Goal: Navigation & Orientation: Understand site structure

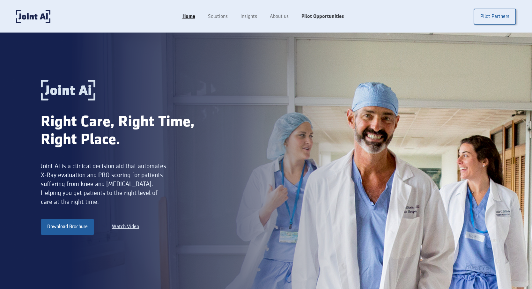
click at [313, 18] on link "Pilot Opportunities" at bounding box center [322, 17] width 55 height 12
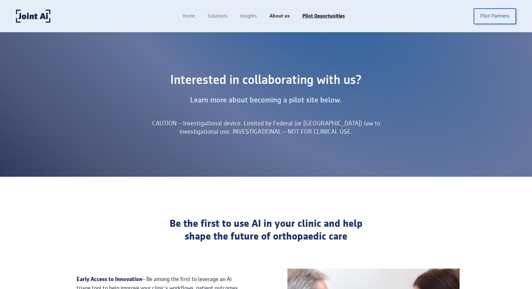
click at [281, 12] on link "About us" at bounding box center [279, 16] width 33 height 12
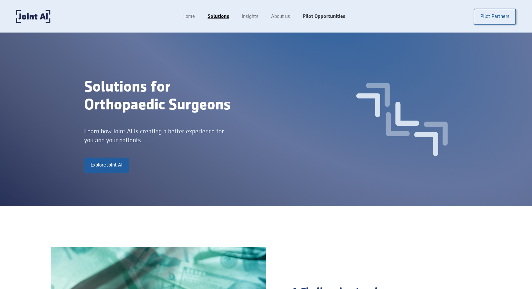
click at [319, 15] on link "Pilot Opportunities" at bounding box center [324, 17] width 55 height 12
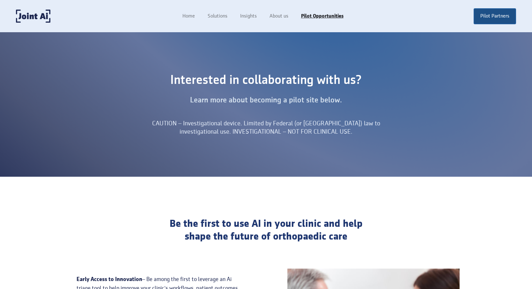
click at [484, 14] on link "Pilot Partners" at bounding box center [495, 16] width 42 height 16
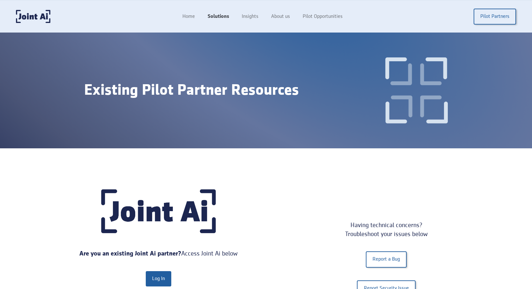
click at [214, 16] on link "Solutions" at bounding box center [218, 17] width 34 height 12
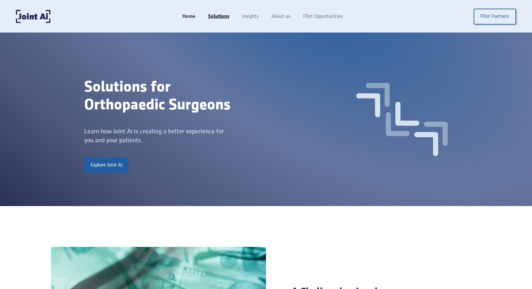
click at [189, 17] on link "Home" at bounding box center [189, 17] width 26 height 12
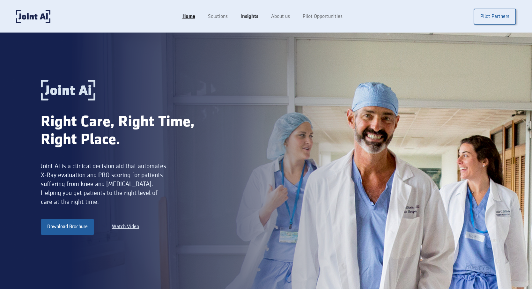
click at [254, 15] on link "Insights" at bounding box center [249, 17] width 31 height 12
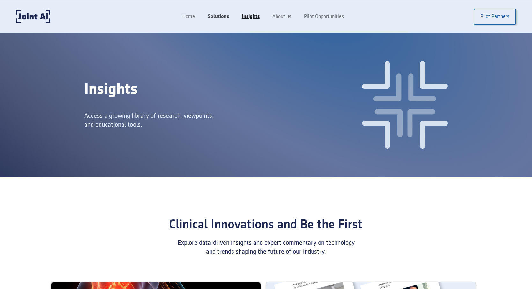
click at [219, 18] on link "Solutions" at bounding box center [218, 17] width 34 height 12
